Goal: Browse casually: Explore the website without a specific task or goal

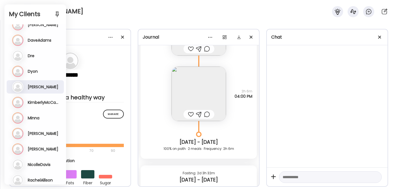
scroll to position [89, 0]
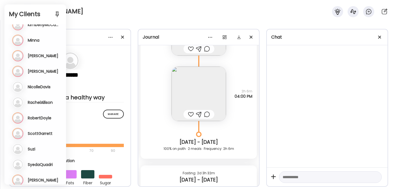
click at [36, 152] on div "Su Suzi Last meal: 16h ago Last message: [DATE] Hi! I wrote down what I ate for…" at bounding box center [35, 149] width 47 height 11
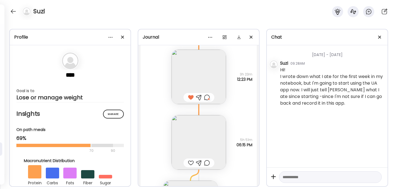
scroll to position [1871, 0]
click at [205, 138] on img at bounding box center [199, 143] width 54 height 54
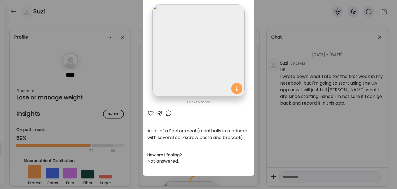
scroll to position [0, 0]
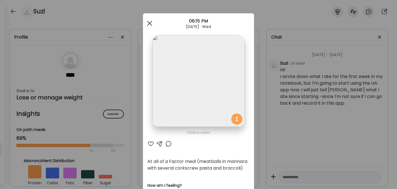
click at [151, 23] on div at bounding box center [149, 23] width 11 height 11
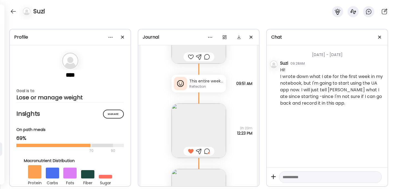
scroll to position [1817, 0]
click at [196, 127] on img at bounding box center [199, 131] width 54 height 54
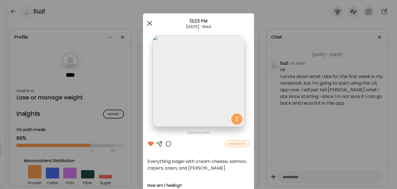
click at [150, 23] on div at bounding box center [149, 23] width 11 height 11
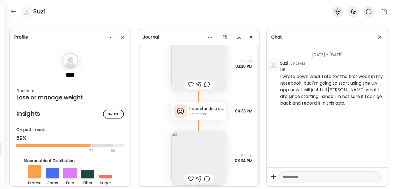
scroll to position [1536, 0]
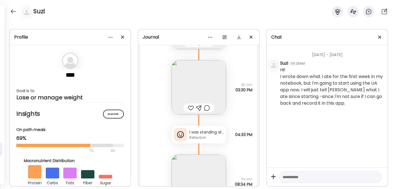
click at [201, 134] on div "I was standing all day in a OR case and planned to do a workout that evening, b…" at bounding box center [206, 132] width 34 height 6
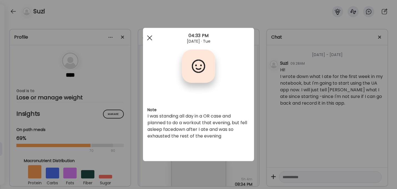
click at [150, 38] on span at bounding box center [149, 37] width 5 height 5
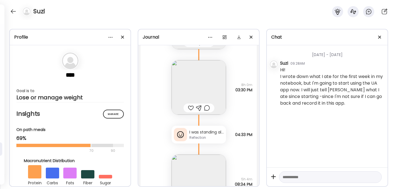
click at [192, 109] on div at bounding box center [191, 108] width 6 height 7
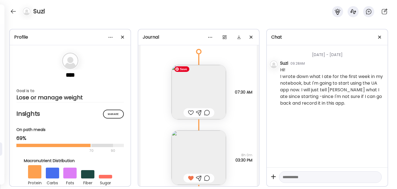
scroll to position [1463, 0]
click at [188, 118] on div at bounding box center [191, 115] width 6 height 7
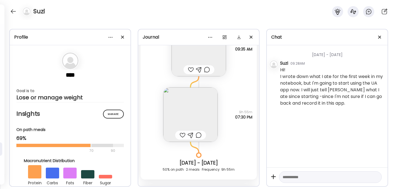
scroll to position [1300, 0]
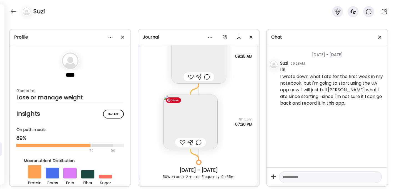
click at [191, 120] on img at bounding box center [190, 122] width 54 height 54
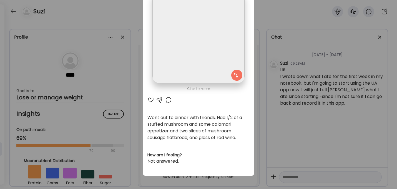
scroll to position [0, 0]
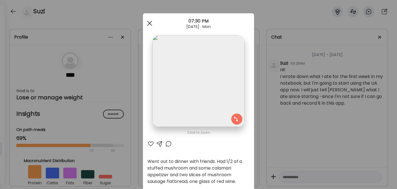
click at [150, 25] on div at bounding box center [149, 23] width 11 height 11
